Goal: Task Accomplishment & Management: Use online tool/utility

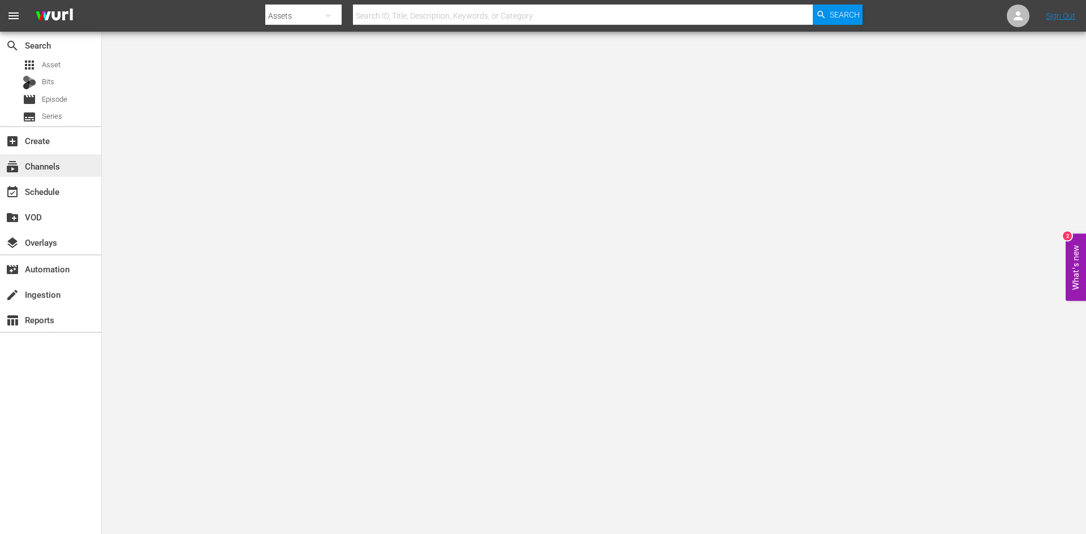
click at [69, 161] on div "subscriptions Channels" at bounding box center [50, 165] width 101 height 23
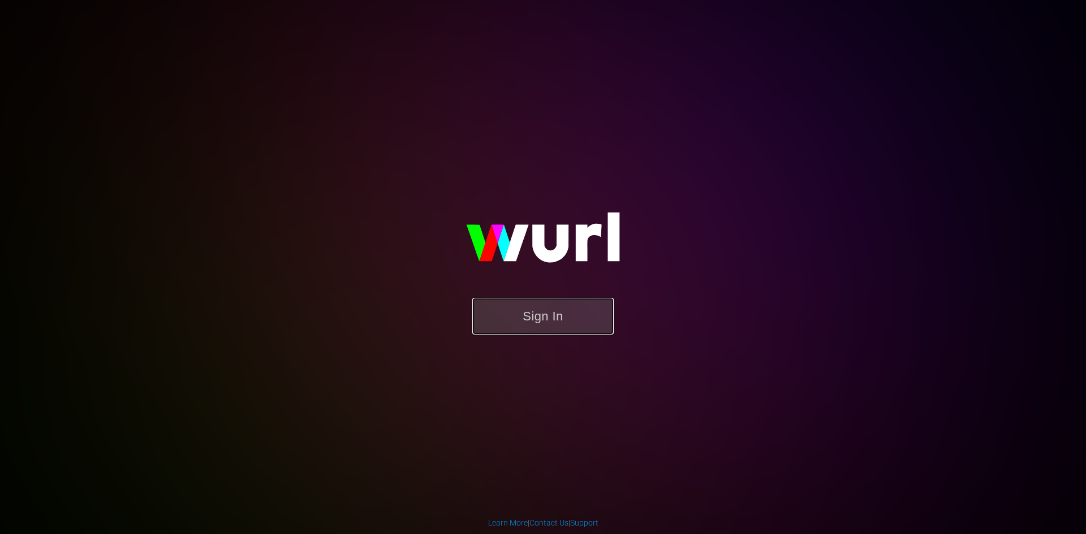
click at [543, 318] on button "Sign In" at bounding box center [542, 316] width 141 height 37
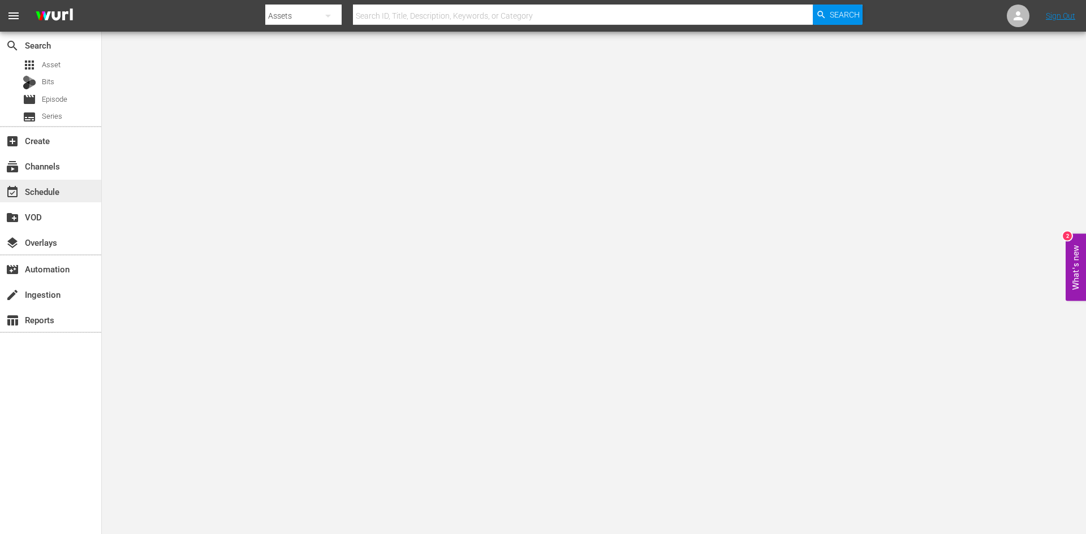
click at [36, 195] on div "event_available Schedule" at bounding box center [31, 190] width 63 height 10
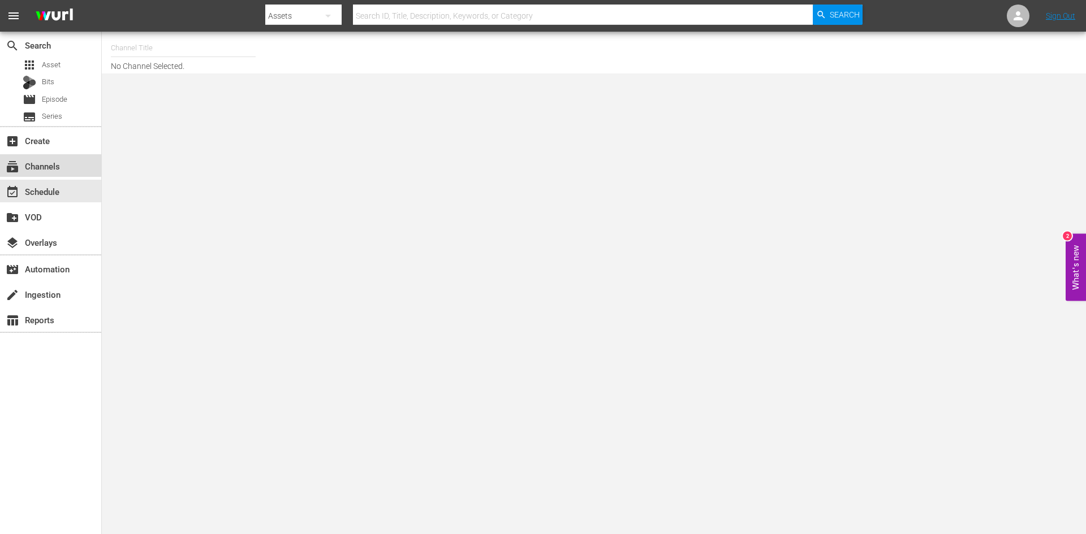
click at [47, 167] on div "subscriptions Channels" at bounding box center [31, 164] width 63 height 10
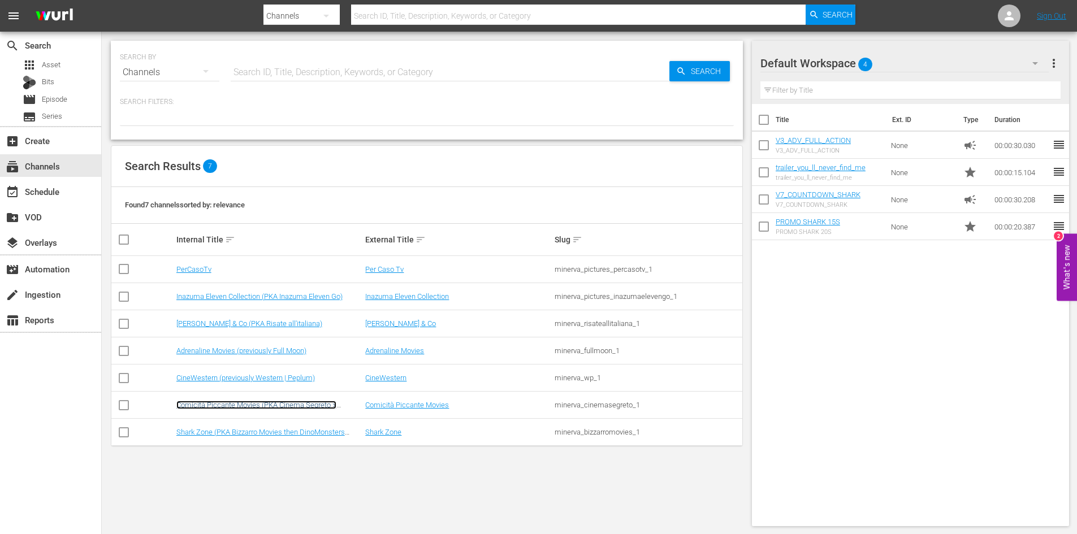
click at [250, 408] on link "Comicità Piccante Movies (PKA Cinema Segreto > Cinema Italiano > Cinema Polizio…" at bounding box center [256, 409] width 160 height 17
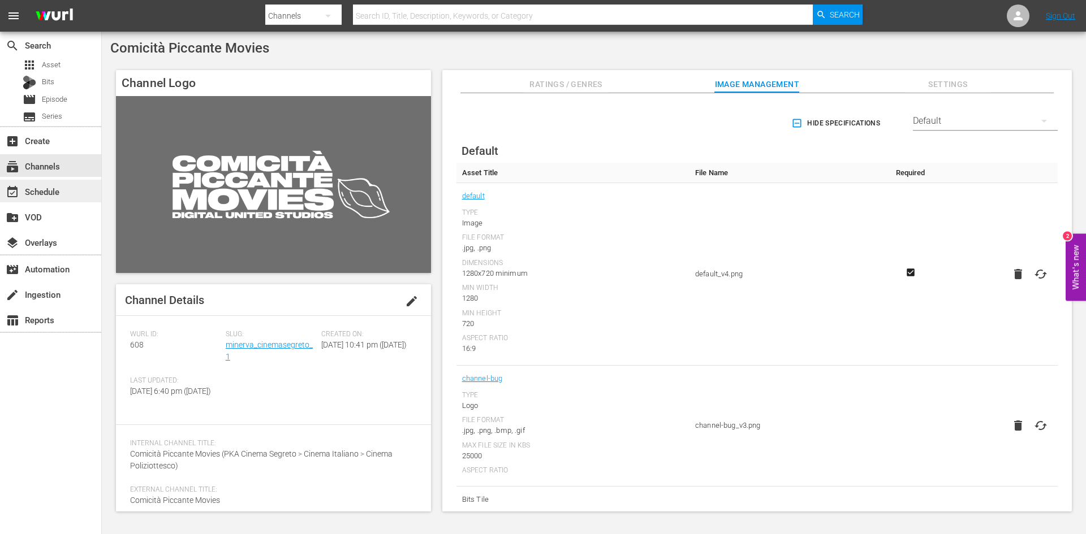
click at [61, 188] on div "event_available Schedule" at bounding box center [31, 190] width 63 height 10
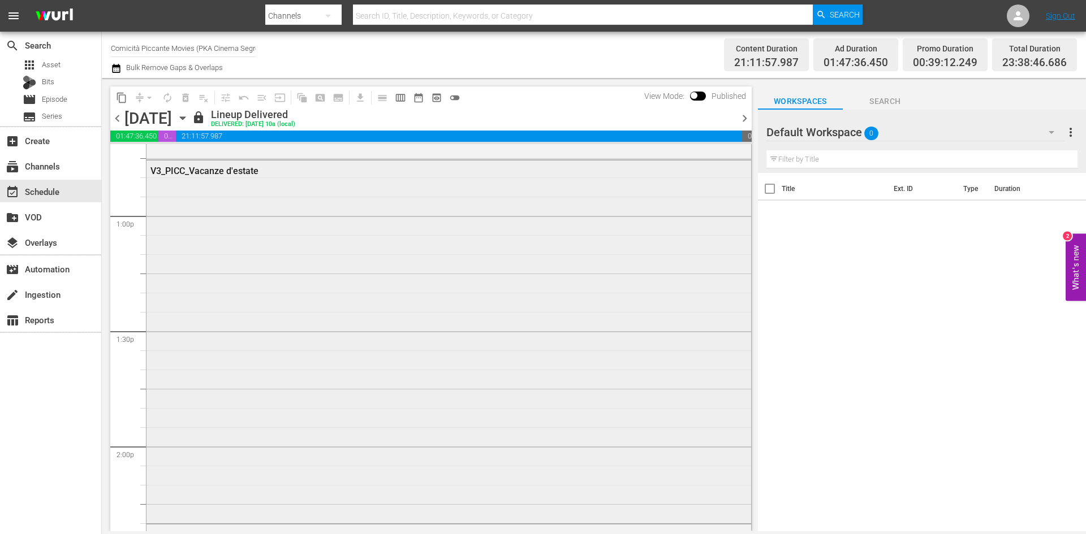
scroll to position [2943, 0]
